Goal: Information Seeking & Learning: Find specific fact

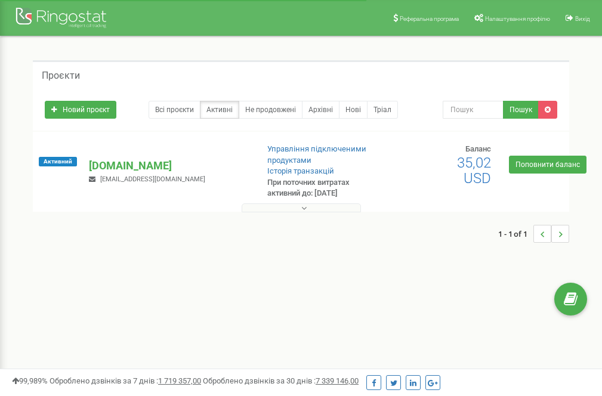
drag, startPoint x: 0, startPoint y: 0, endPoint x: 304, endPoint y: 208, distance: 368.6
click at [304, 208] on icon at bounding box center [303, 208] width 5 height 8
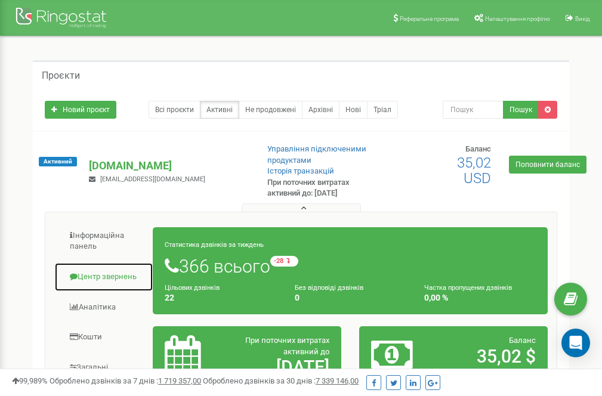
click at [112, 278] on link "Центр звернень" at bounding box center [103, 276] width 99 height 29
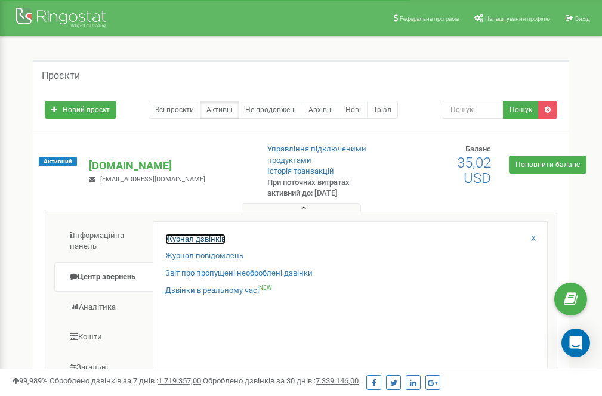
click at [211, 238] on link "Журнал дзвінків" at bounding box center [195, 239] width 60 height 11
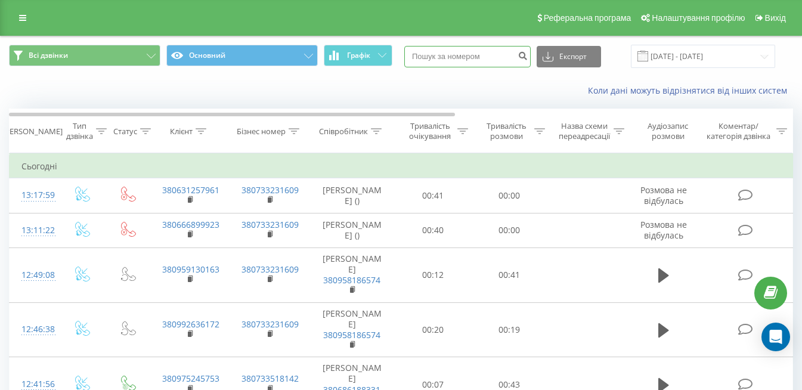
paste input "509276272"
type input "509276272"
click at [528, 57] on icon "submit" at bounding box center [523, 54] width 10 height 7
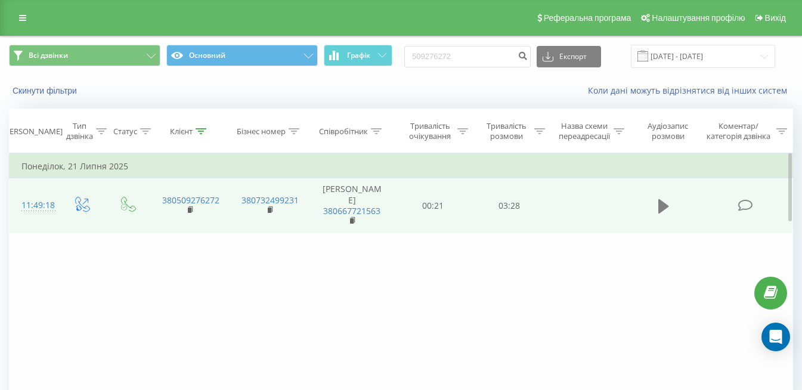
click at [663, 199] on icon at bounding box center [664, 206] width 11 height 14
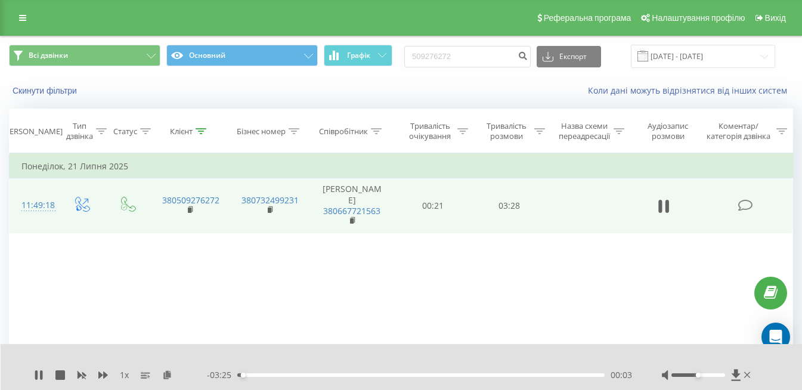
click at [746, 202] on icon at bounding box center [746, 205] width 15 height 13
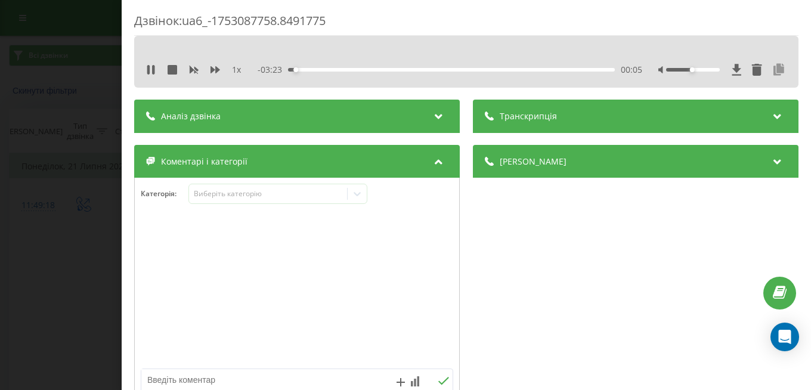
click at [772, 69] on icon at bounding box center [779, 70] width 14 height 12
